Goal: Register for event/course

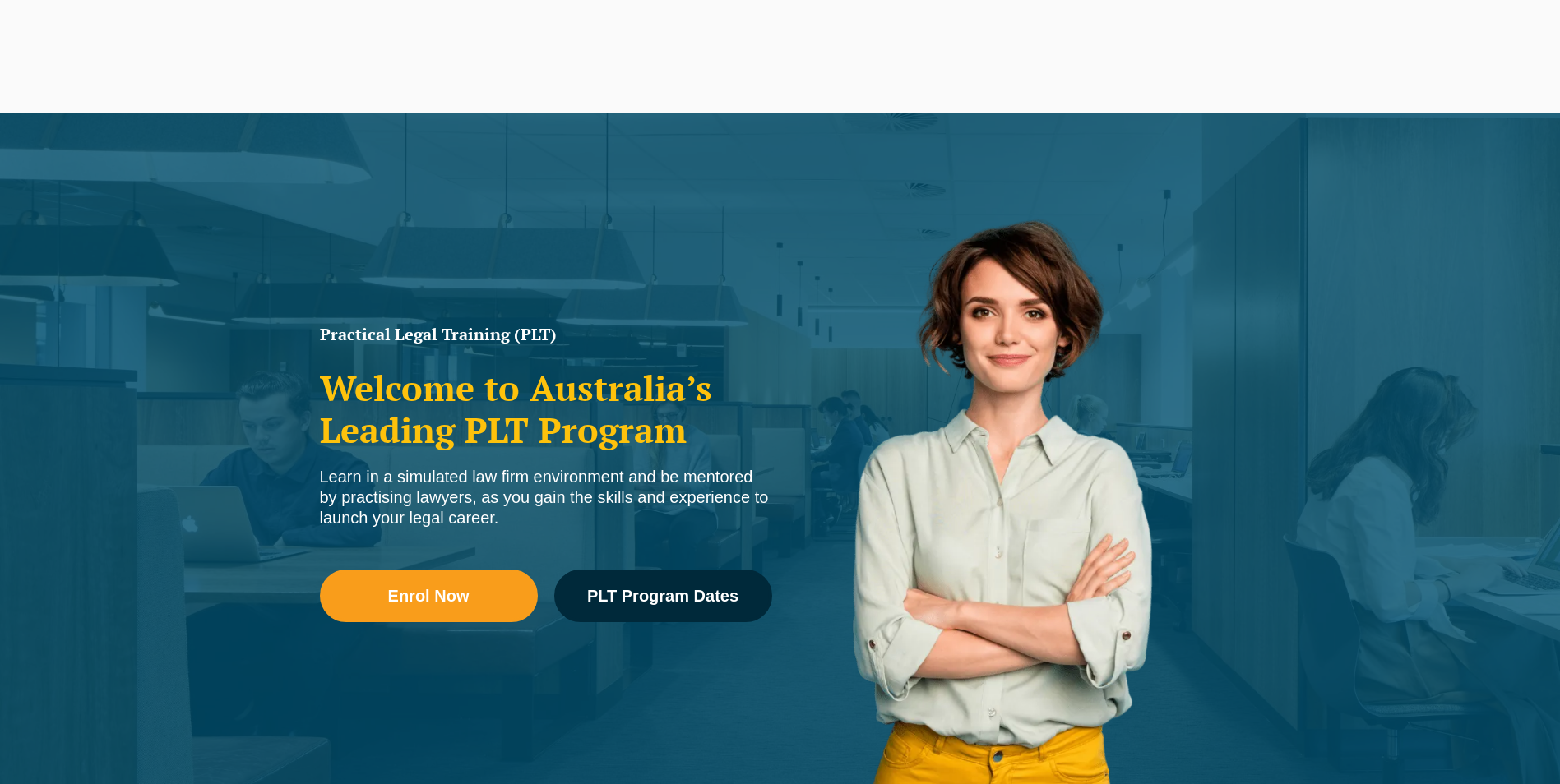
click at [422, 251] on div "Practical Legal Training (PLT) Welcome to Australia’s Leading PLT Program Learn…" at bounding box center [780, 473] width 1560 height 723
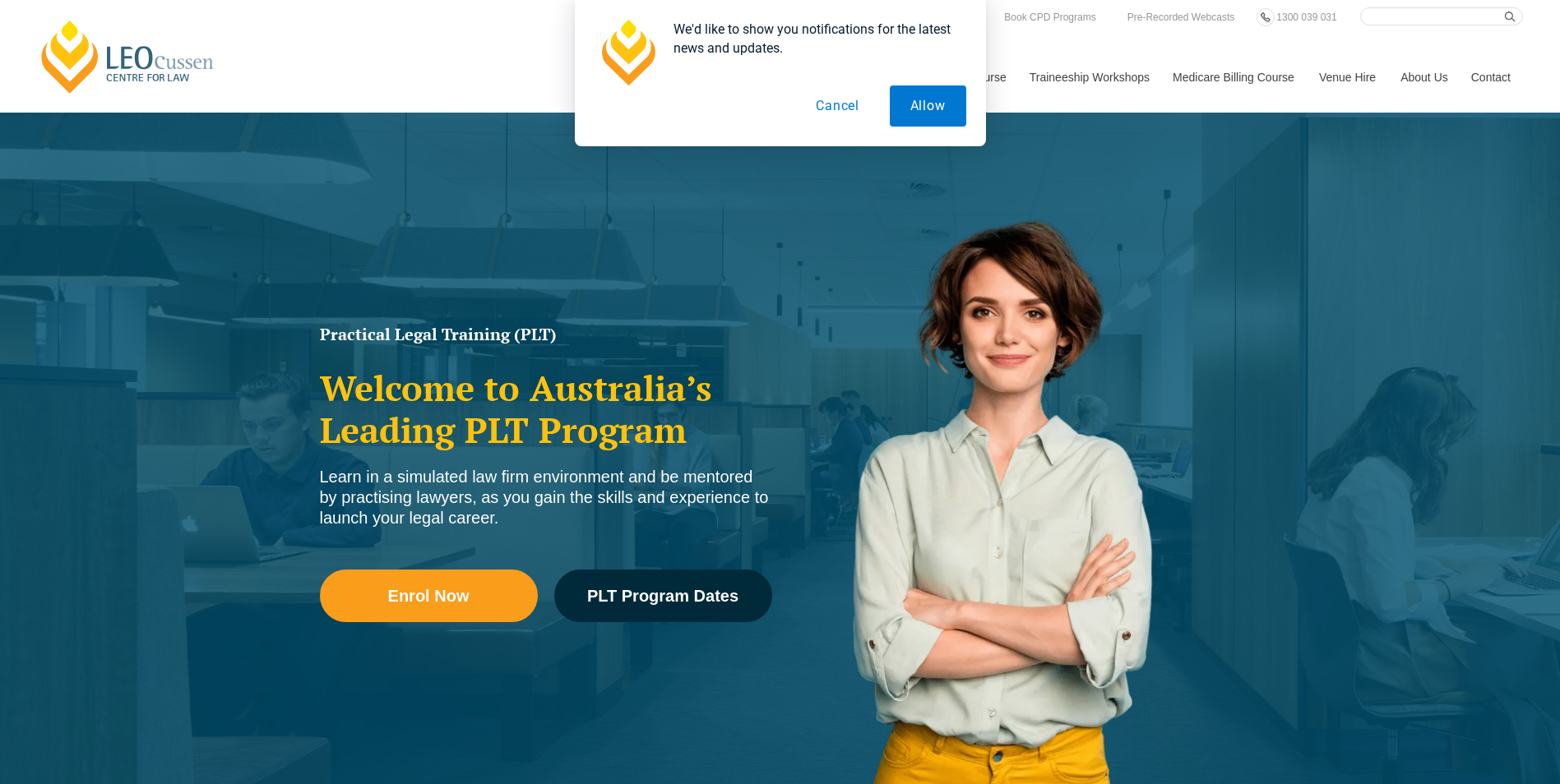
click at [849, 107] on button "Cancel" at bounding box center [838, 106] width 84 height 41
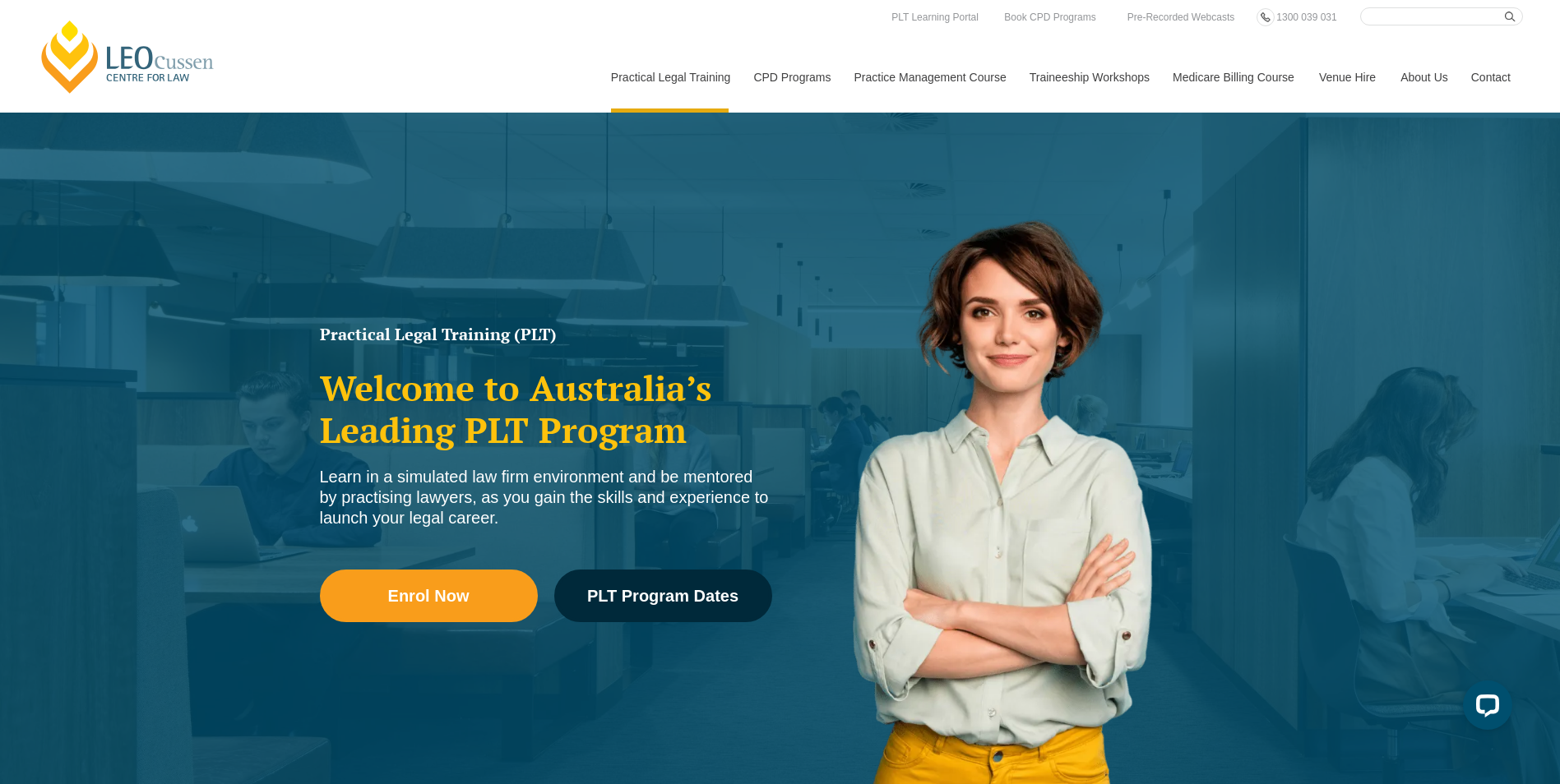
click at [388, 259] on div "Practical Legal Training (PLT) Welcome to Australia’s Leading PLT Program Learn…" at bounding box center [780, 473] width 1560 height 723
click at [516, 230] on div "Practical Legal Training (PLT) Welcome to Australia’s Leading PLT Program Learn…" at bounding box center [780, 473] width 1560 height 723
click at [491, 247] on div "Practical Legal Training (PLT) Welcome to Australia’s Leading PLT Program Learn…" at bounding box center [780, 473] width 1560 height 723
drag, startPoint x: 465, startPoint y: 258, endPoint x: 705, endPoint y: 164, distance: 257.8
click at [468, 251] on div "Practical Legal Training (PLT) Welcome to Australia’s Leading PLT Program Learn…" at bounding box center [780, 473] width 1560 height 723
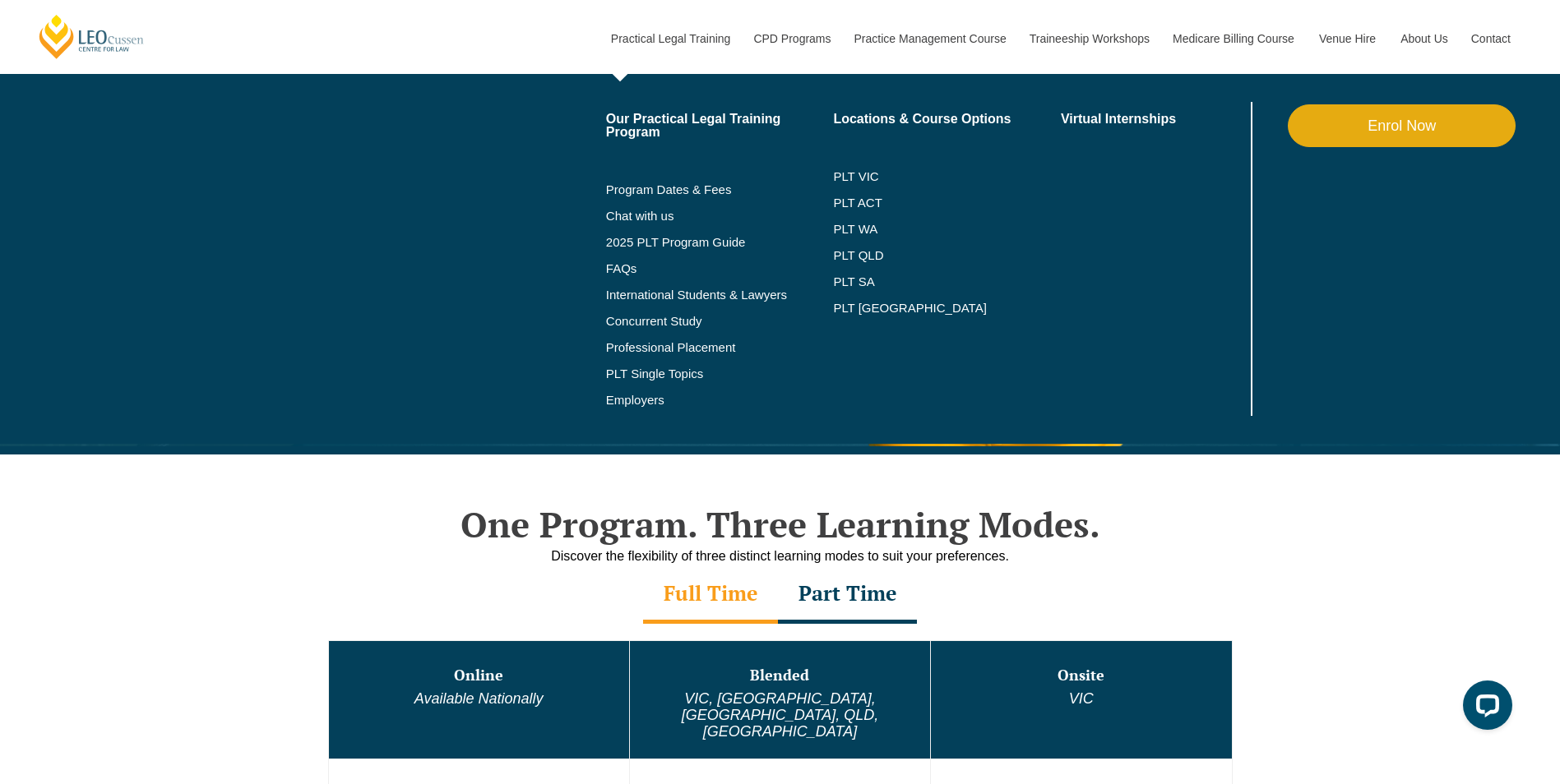
scroll to position [410, 0]
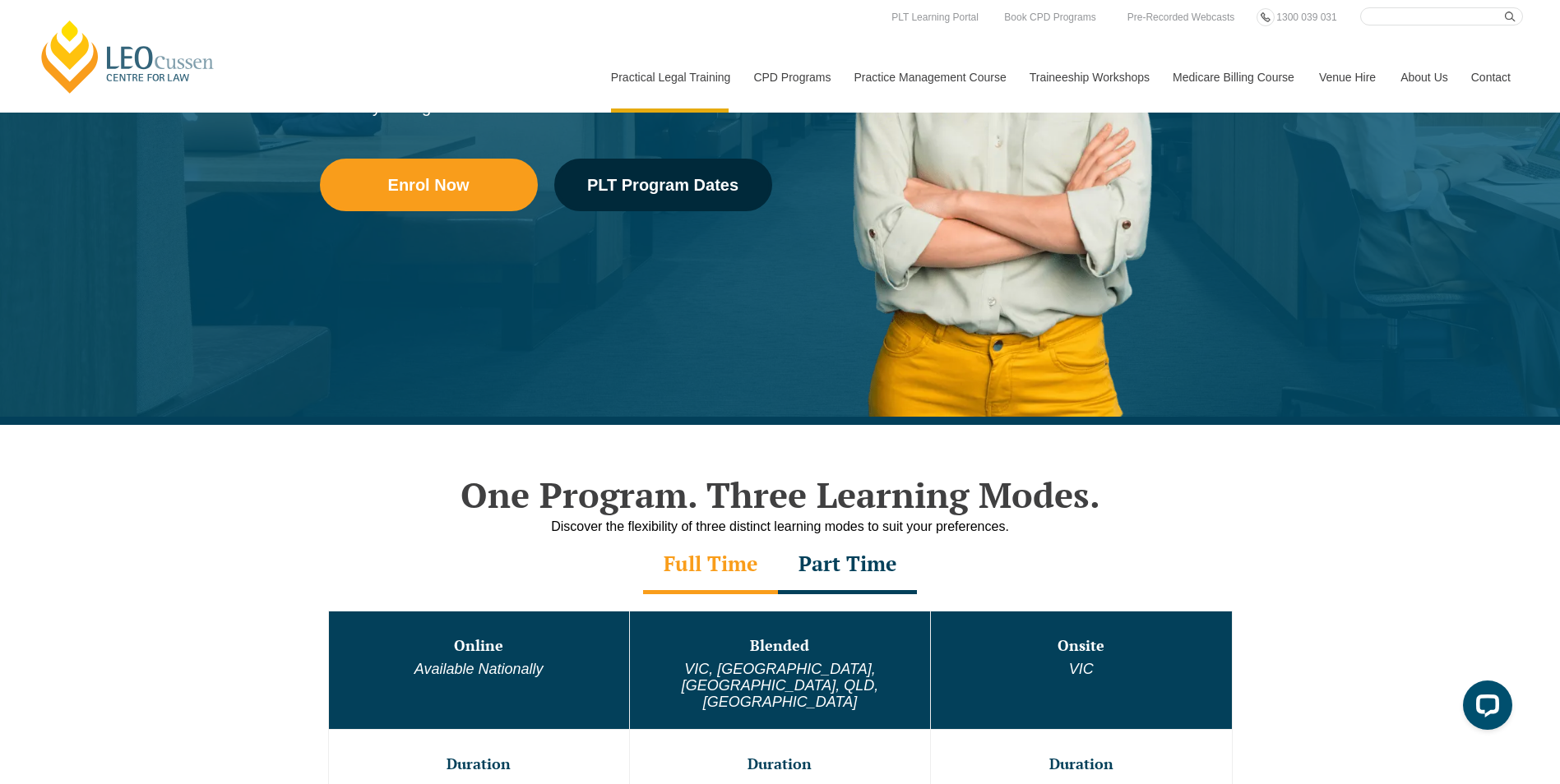
click at [363, 374] on div "Practical Legal Training (PLT) Welcome to Australia’s Leading PLT Program Learn…" at bounding box center [780, 63] width 1560 height 723
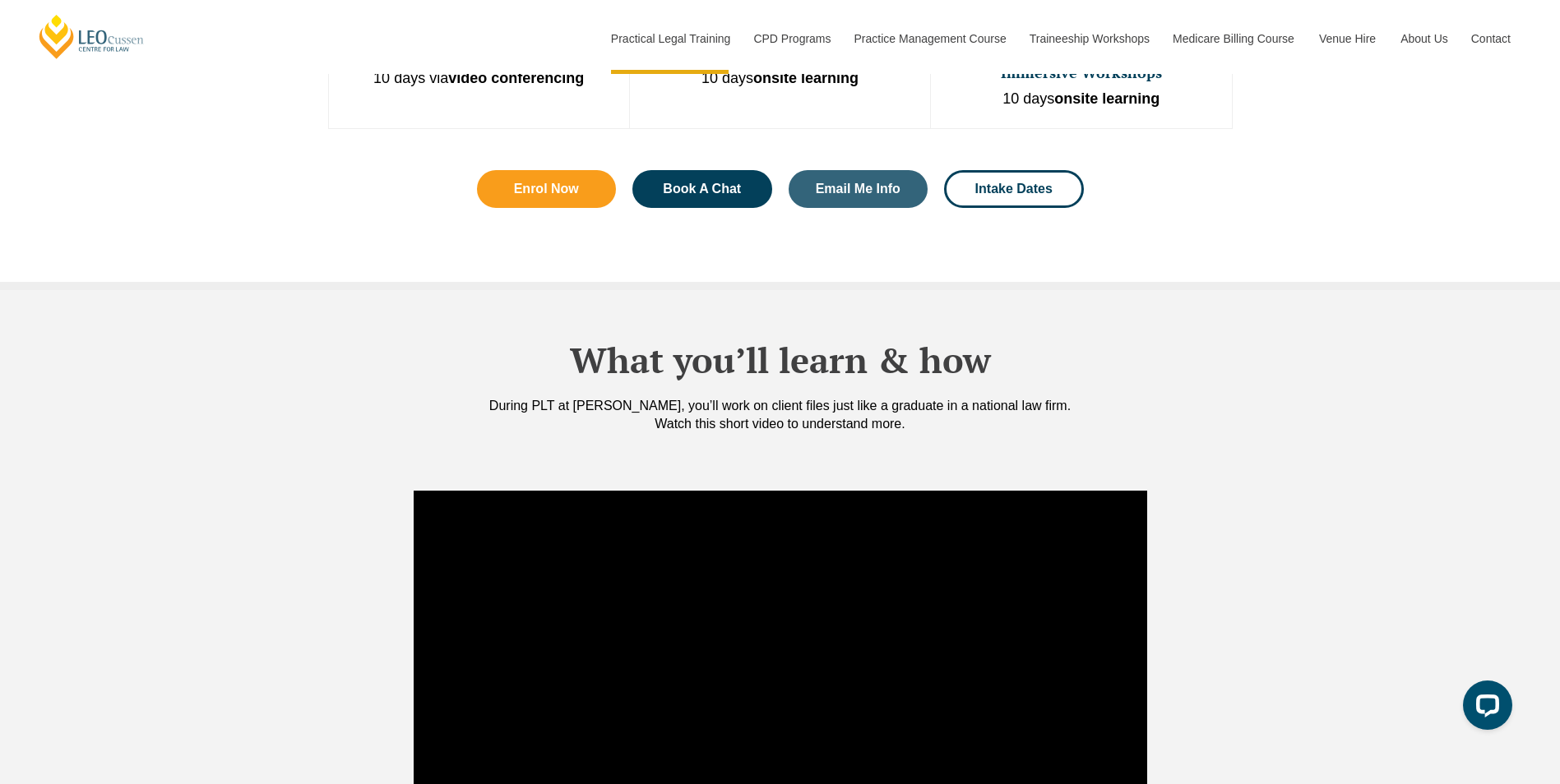
scroll to position [1479, 0]
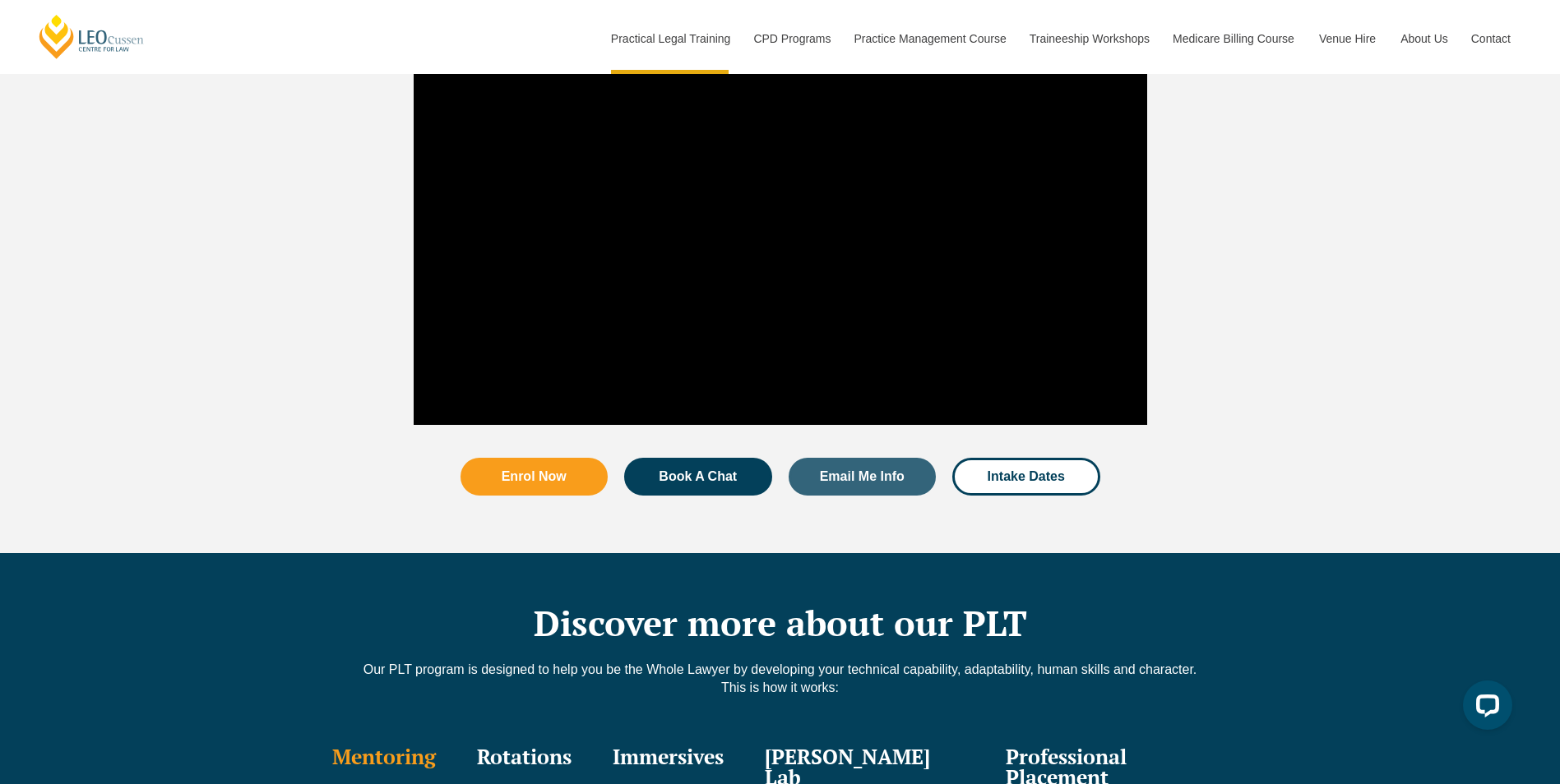
click at [307, 365] on div at bounding box center [780, 219] width 1560 height 429
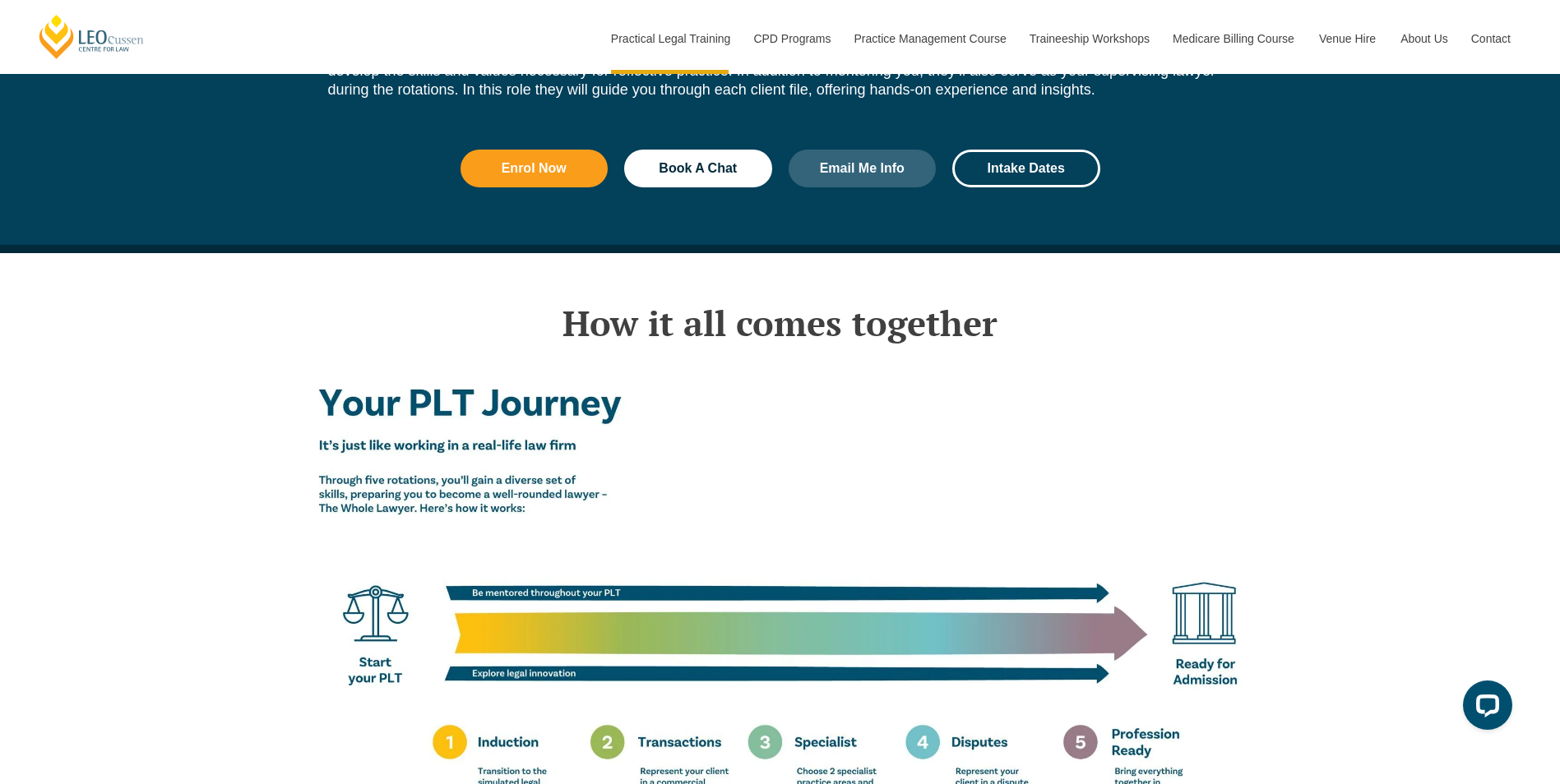
scroll to position [2629, 0]
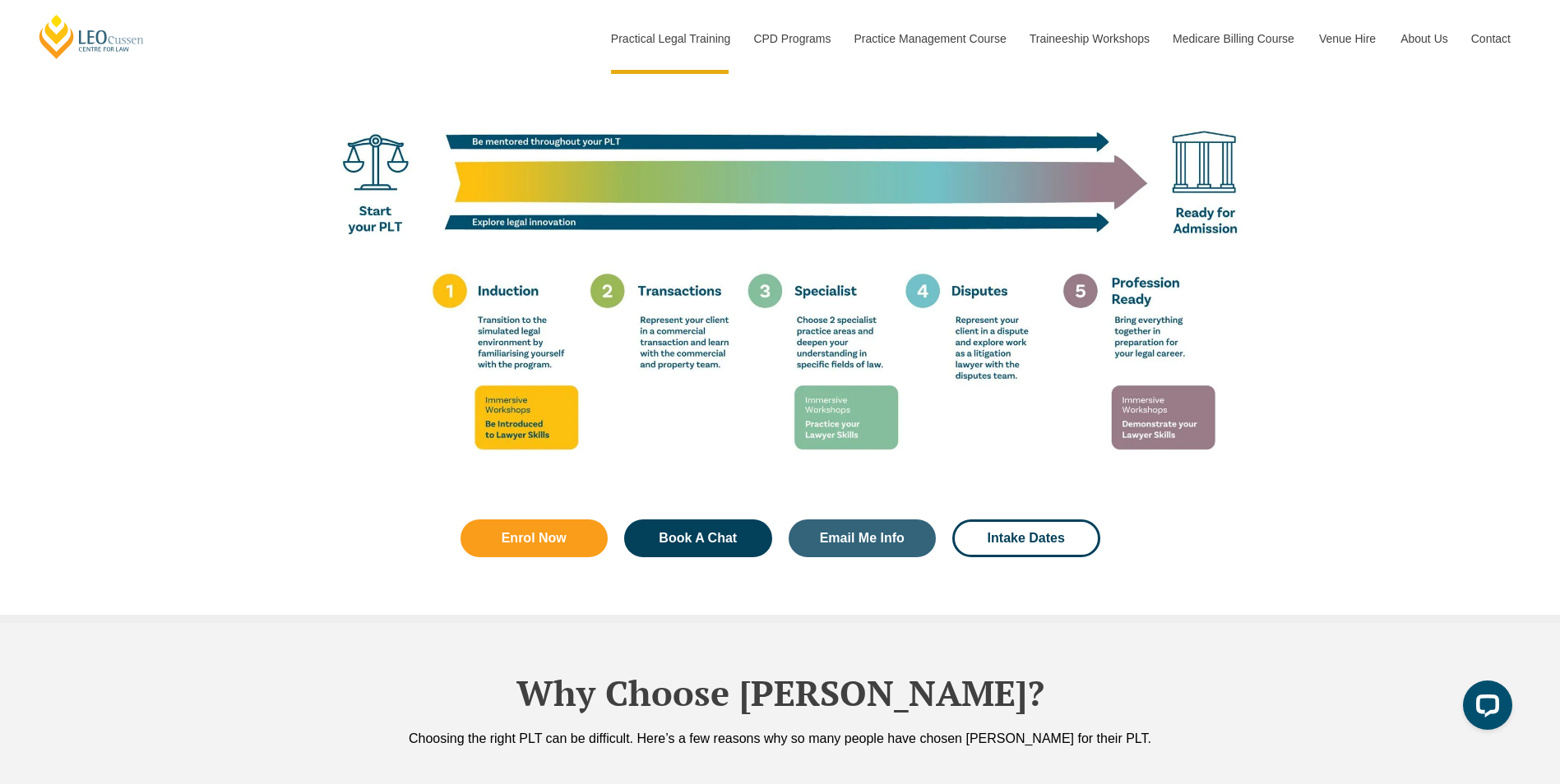
click at [212, 423] on div "How it all comes together Enrol Now Book A Chat Email Me Info Intake Dates" at bounding box center [780, 212] width 1560 height 821
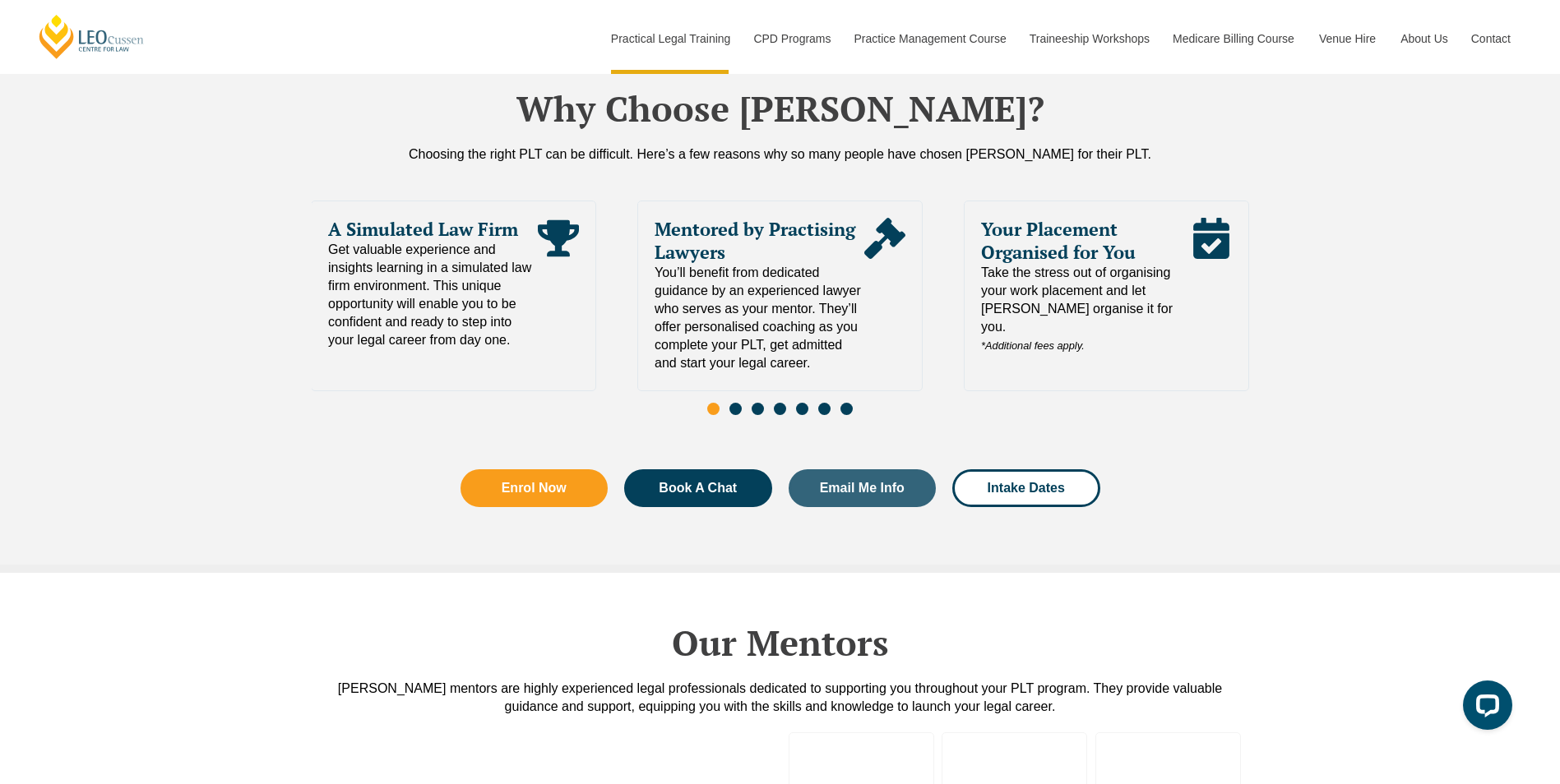
scroll to position [3697, 0]
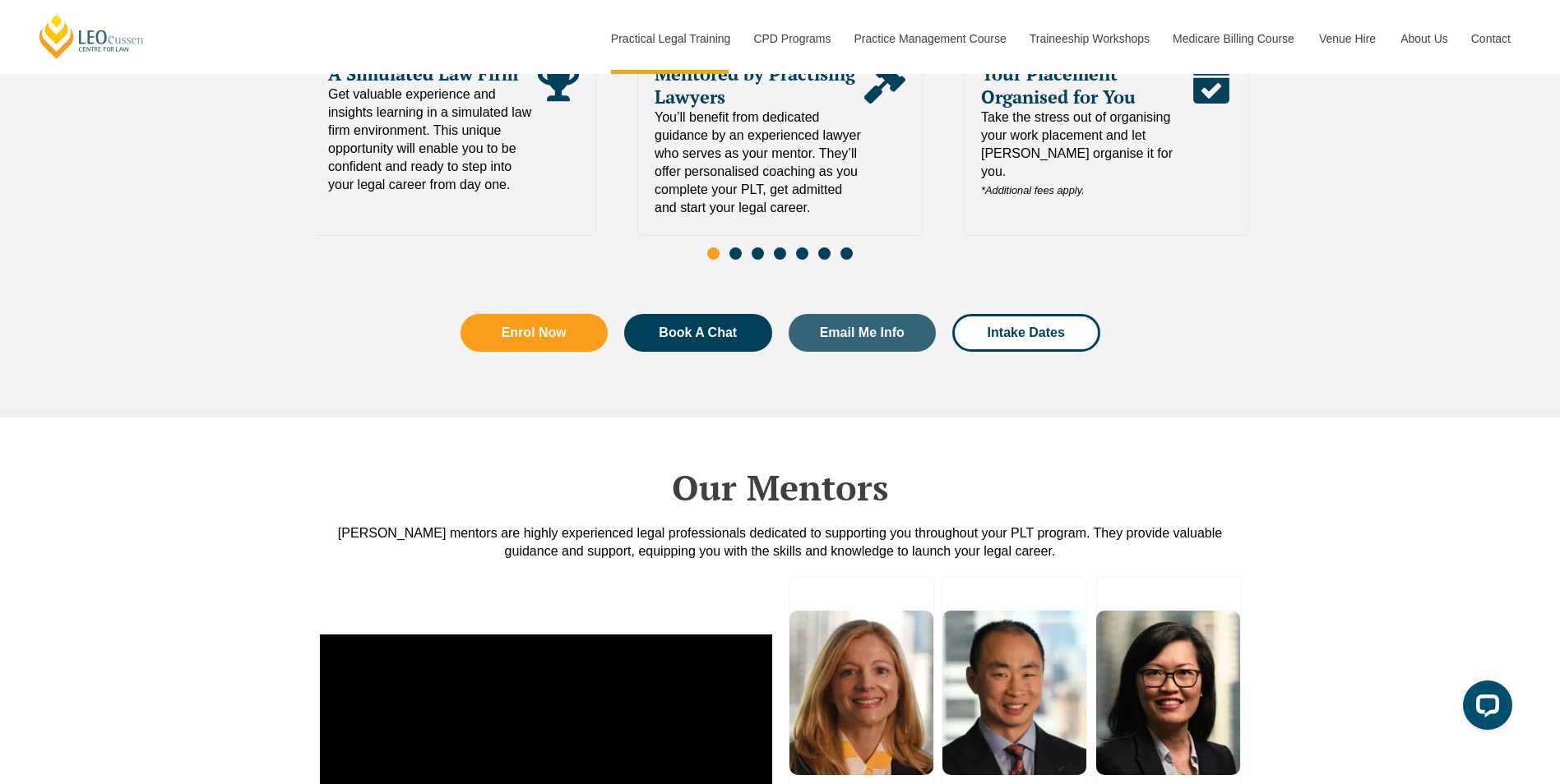
click at [214, 418] on div "Our Mentors Leo Cussen’s mentors are highly experienced legal professionals ded…" at bounding box center [780, 489] width 1560 height 143
click at [261, 356] on div "Why Choose Leo Cussen? Choosing the right PLT can be difficult. Here’s a few re…" at bounding box center [780, 150] width 1560 height 534
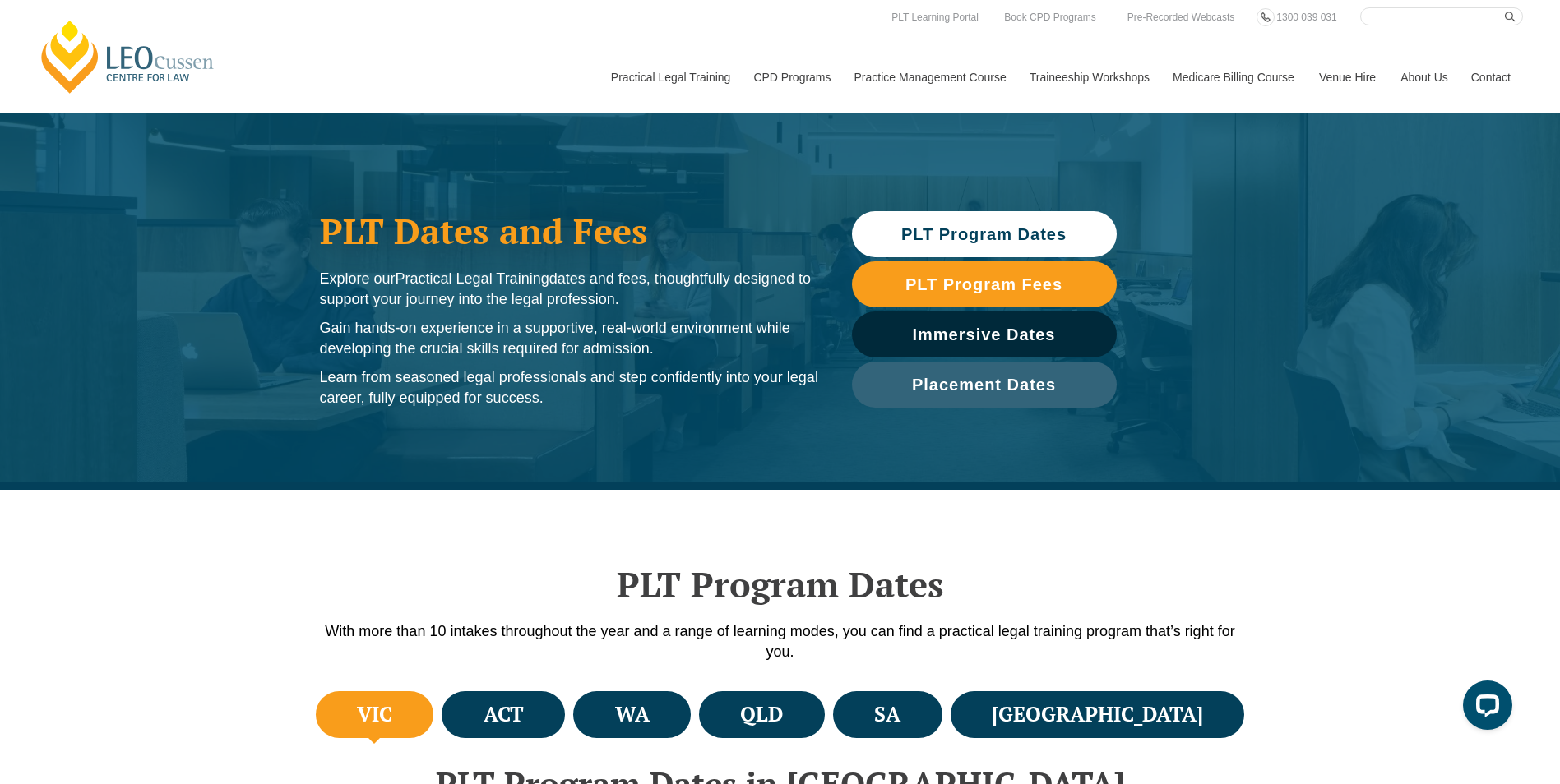
click at [232, 357] on div "PLT Dates and Fees Explore our Practical Legal Training dates and fees, thought…" at bounding box center [780, 301] width 1560 height 377
click at [263, 308] on div "PLT Dates and Fees Explore our Practical Legal Training dates and fees, thought…" at bounding box center [780, 301] width 1560 height 377
click at [267, 276] on div "PLT Dates and Fees Explore our Practical Legal Training dates and fees, thought…" at bounding box center [780, 301] width 1560 height 377
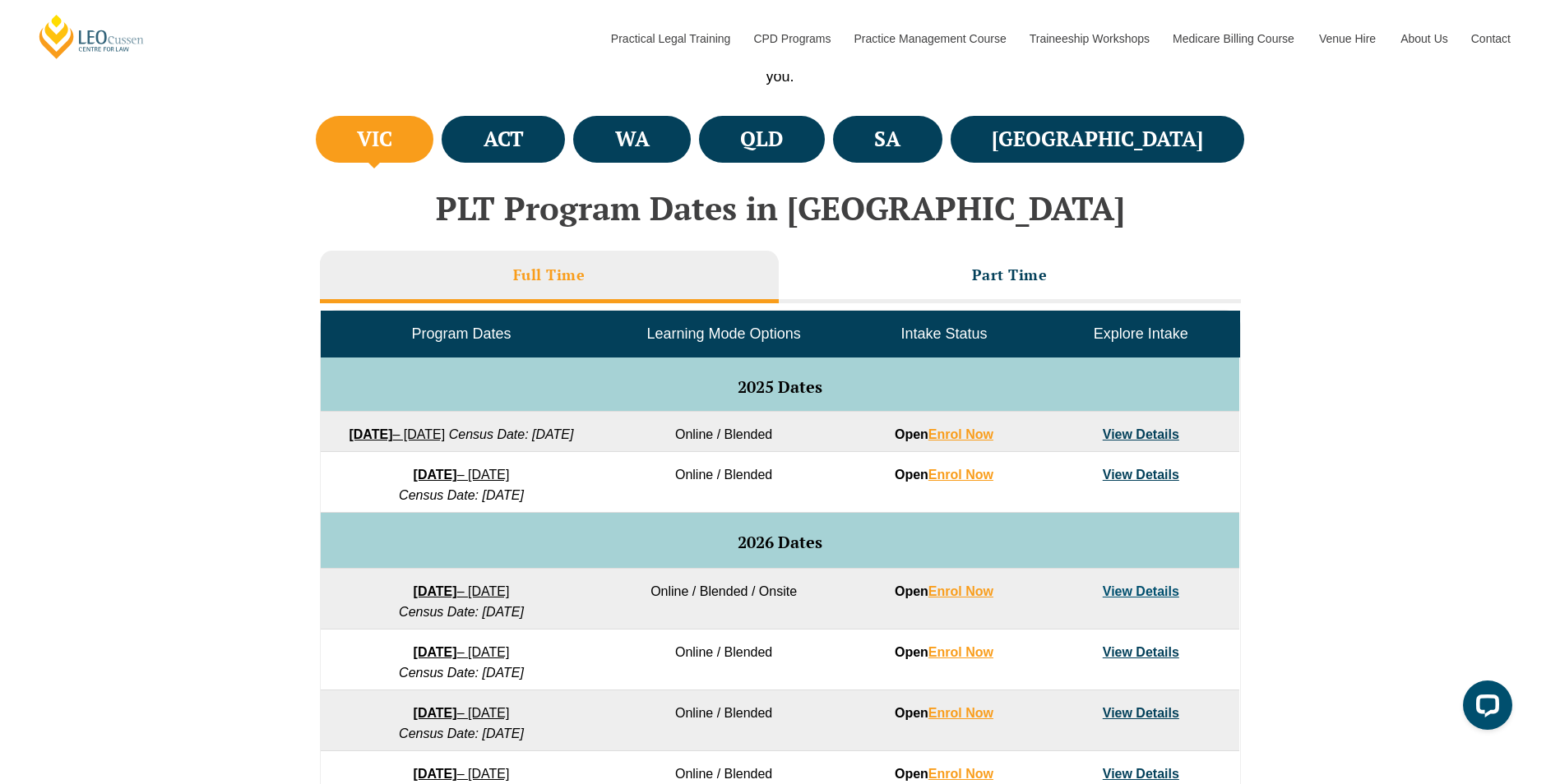
click at [211, 350] on div "VIC ACT WA QLD SA NSW PLT Program Dates in Victoria Full Time Part Time Program…" at bounding box center [780, 587] width 1560 height 953
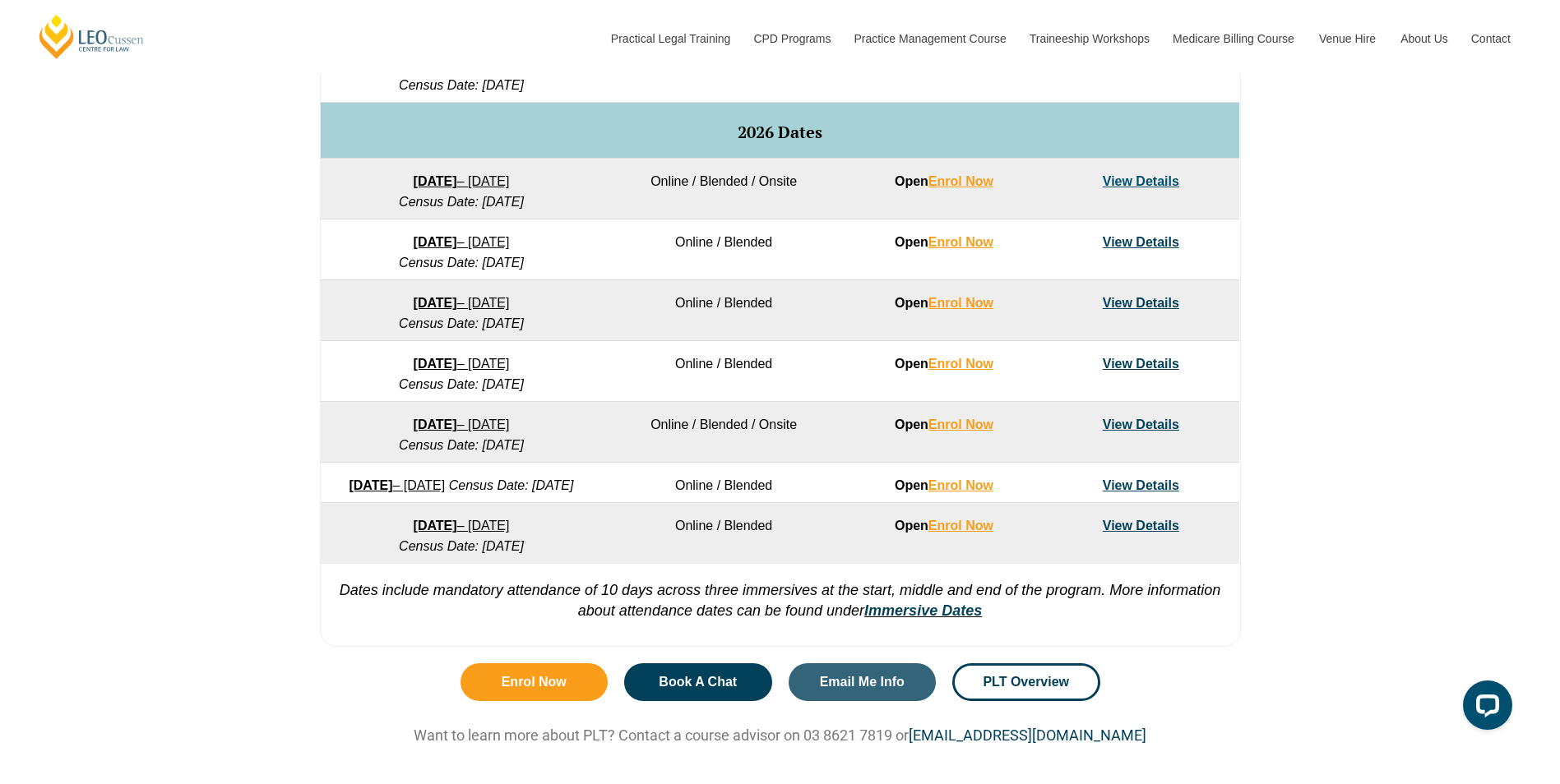
scroll to position [986, 0]
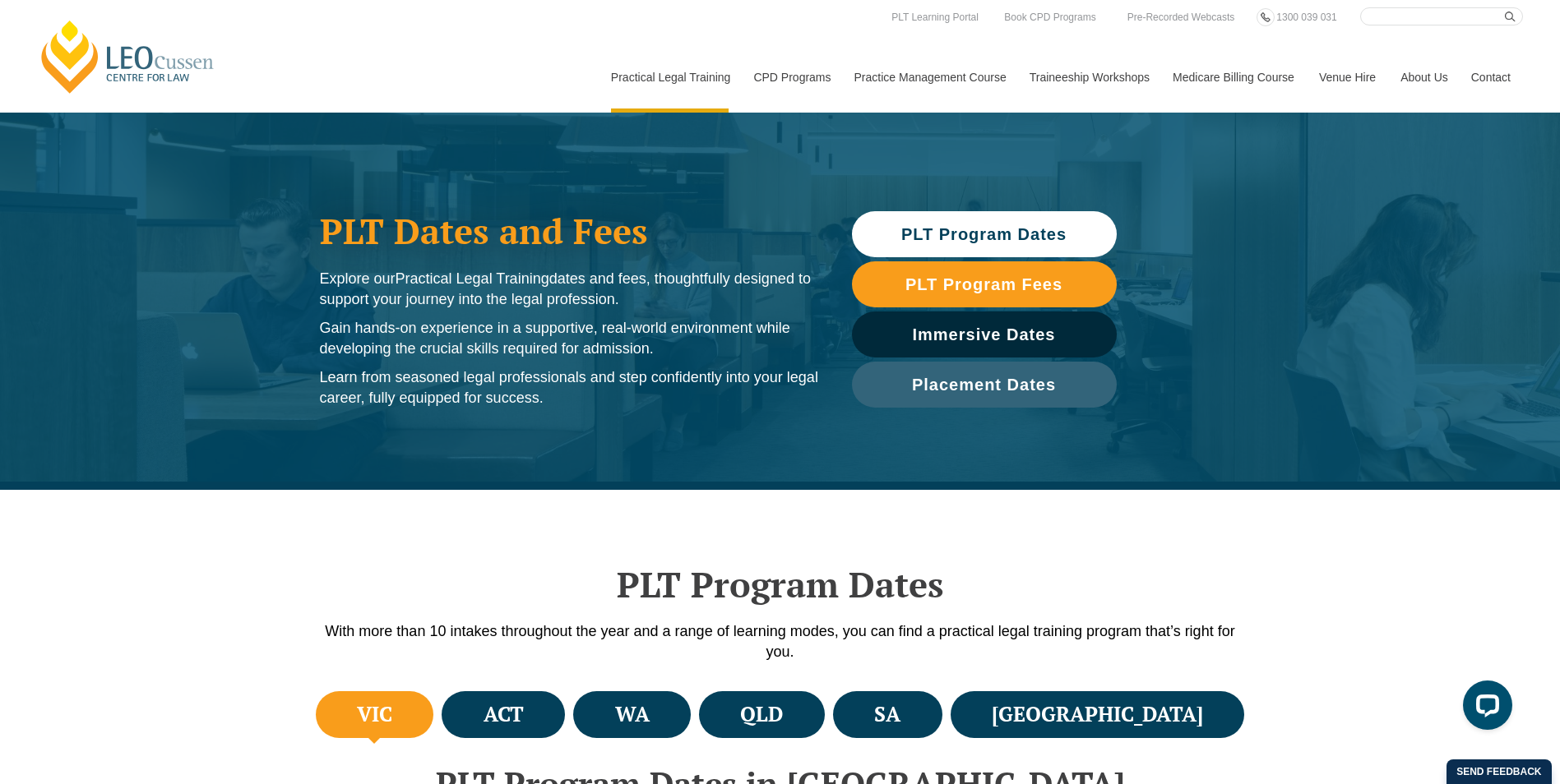
click at [269, 216] on div "PLT Dates and Fees Explore our Practical Legal Training dates and fees, thought…" at bounding box center [780, 301] width 1560 height 377
click at [494, 181] on div "PLT Dates and Fees Explore our Practical Legal Training dates and fees, thought…" at bounding box center [780, 301] width 1560 height 377
click at [318, 207] on div "PLT Dates and Fees Explore our Practical Legal Training dates and fees, thought…" at bounding box center [570, 309] width 516 height 230
click at [134, 194] on div "PLT Dates and Fees Explore our Practical Legal Training dates and fees, thought…" at bounding box center [780, 301] width 1560 height 377
